Goal: Complete application form

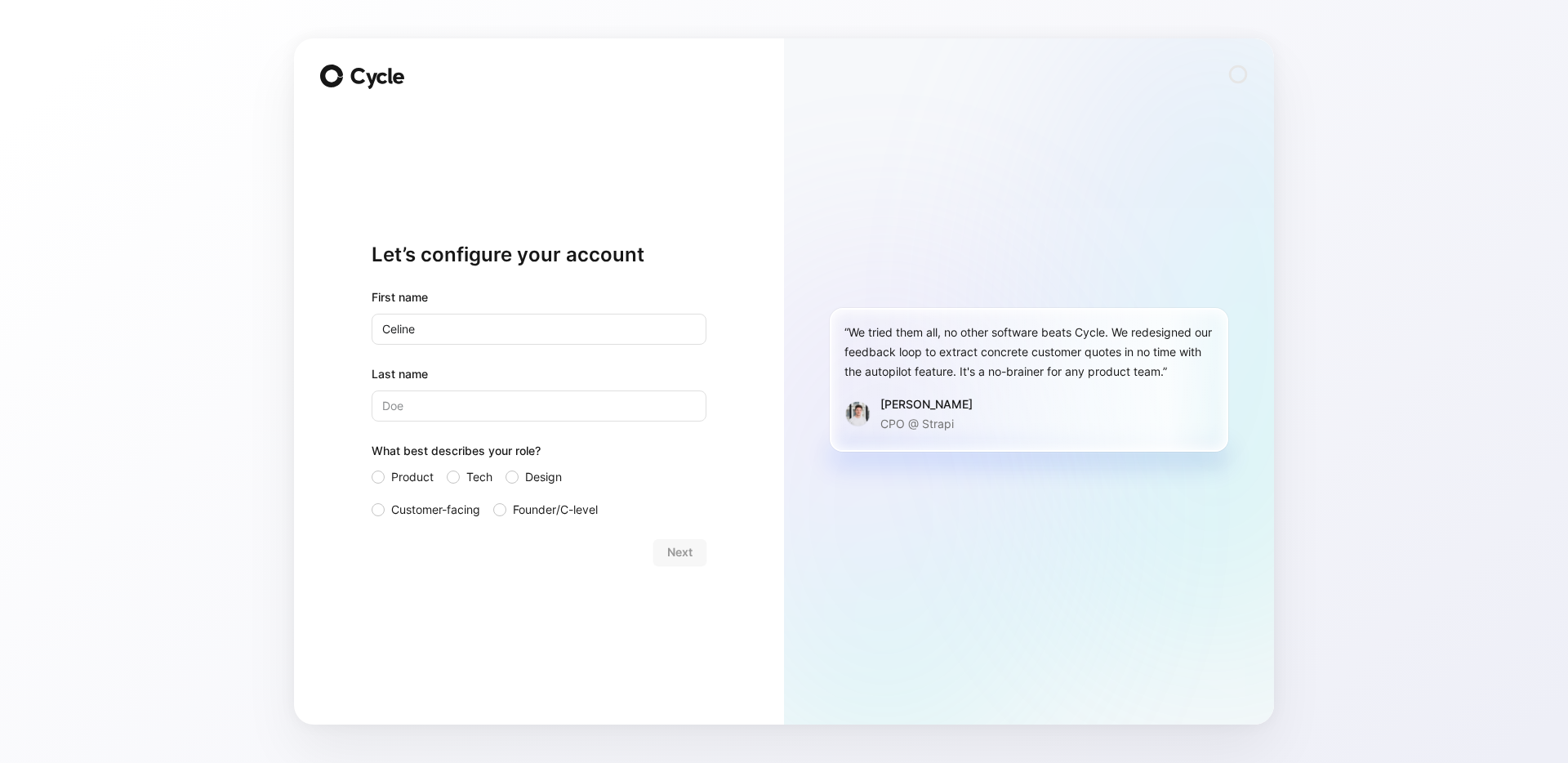
type input "Celine"
type input "Ly"
click at [396, 328] on input "Celine" at bounding box center [539, 329] width 335 height 31
type input "[PERSON_NAME]"
click at [458, 477] on div at bounding box center [453, 478] width 13 height 13
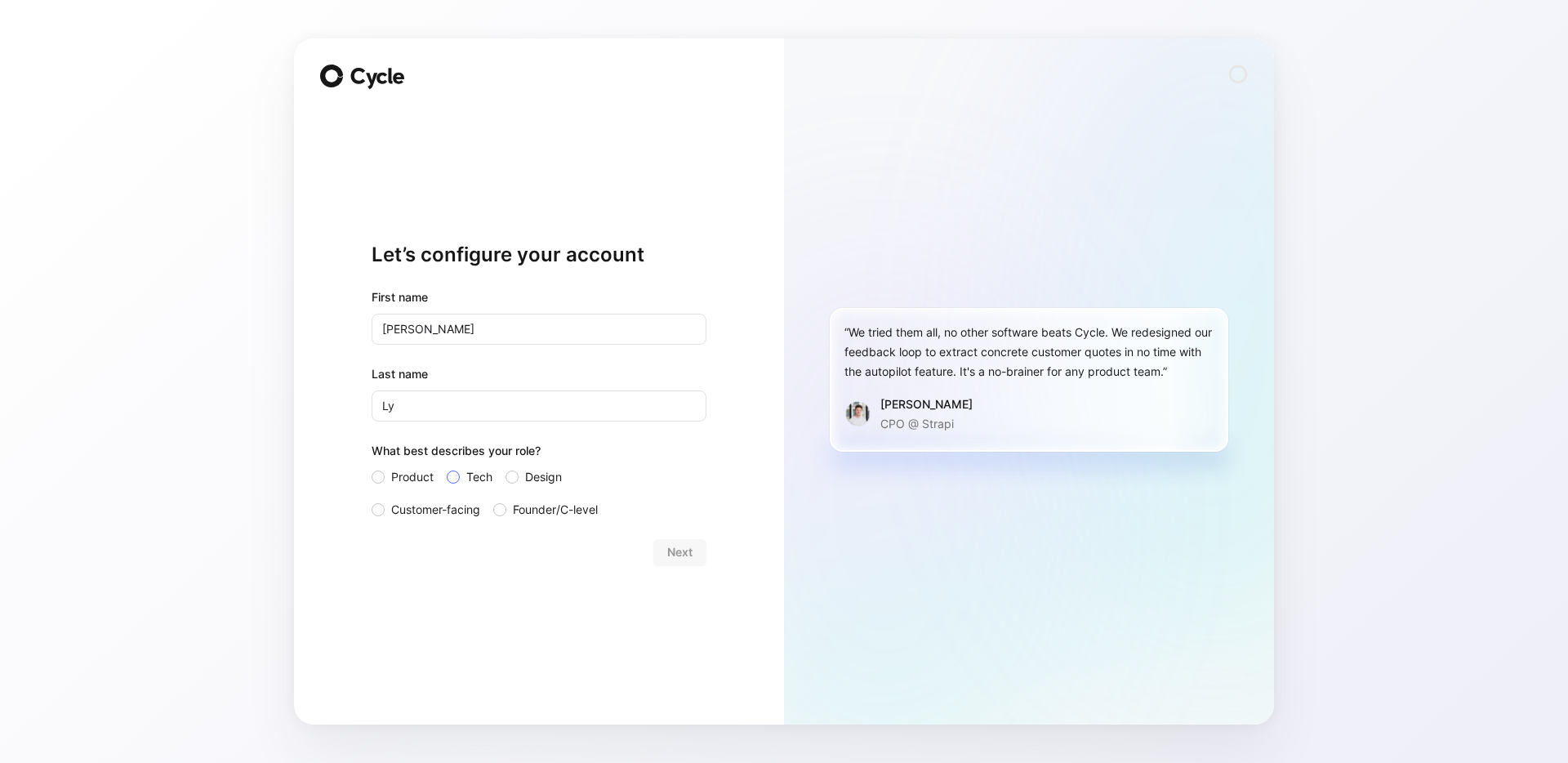
click at [447, 467] on input "Tech" at bounding box center [447, 467] width 0 height 0
click at [688, 555] on span "Next" at bounding box center [680, 552] width 26 height 19
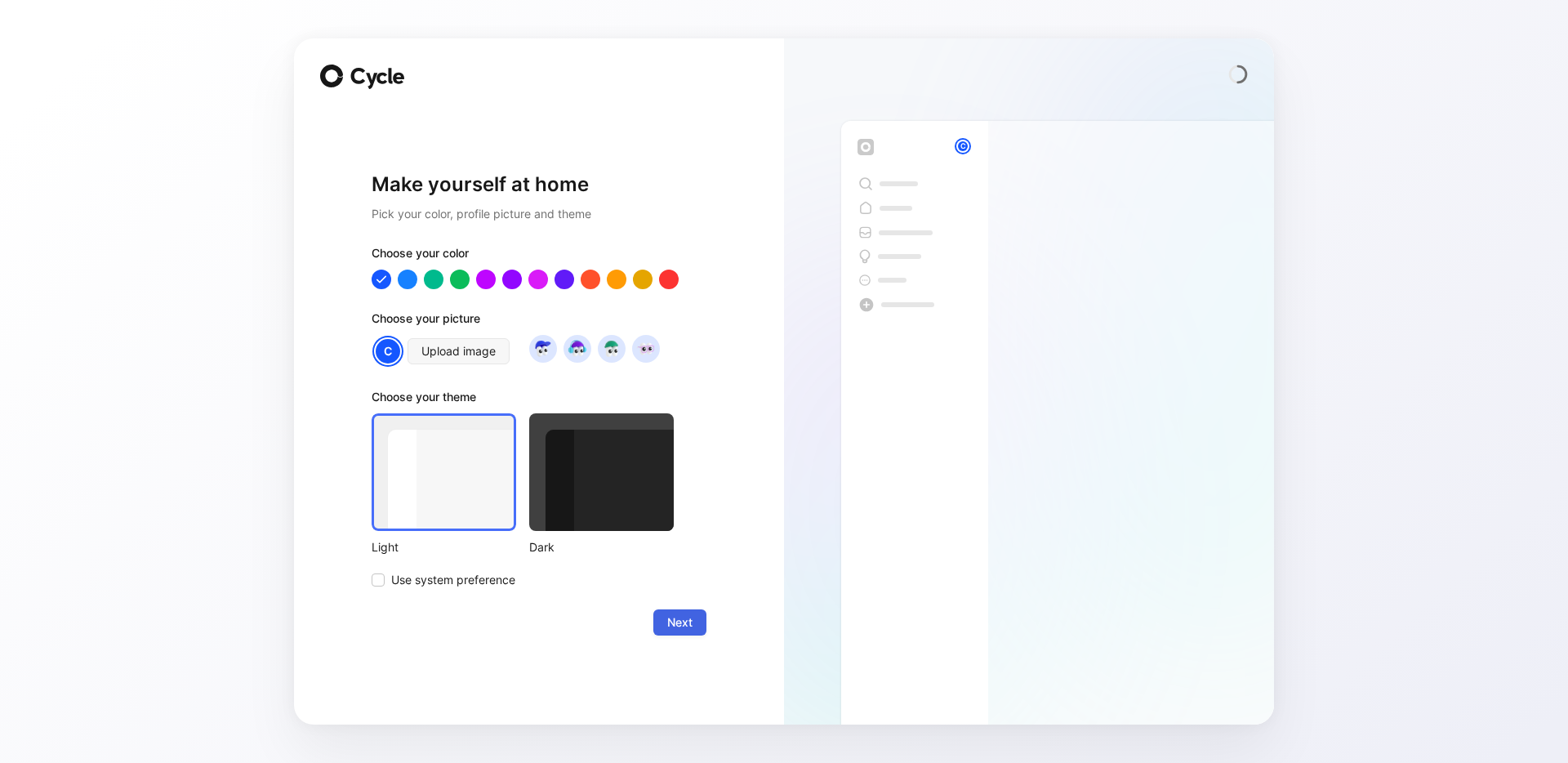
click at [677, 621] on span "Next" at bounding box center [680, 622] width 26 height 19
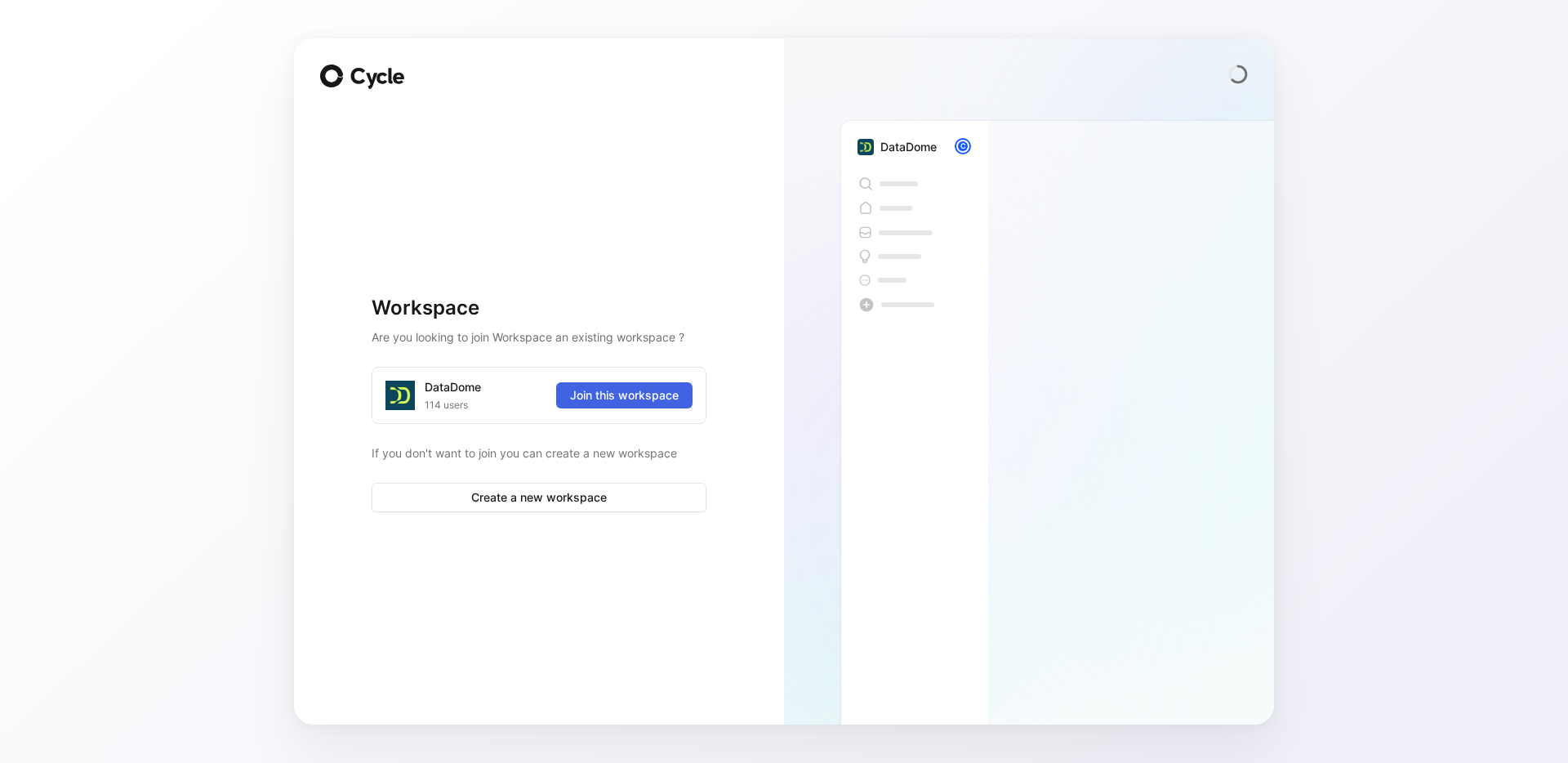
click at [648, 395] on span "Join this workspace" at bounding box center [624, 395] width 109 height 19
